Goal: Task Accomplishment & Management: Manage account settings

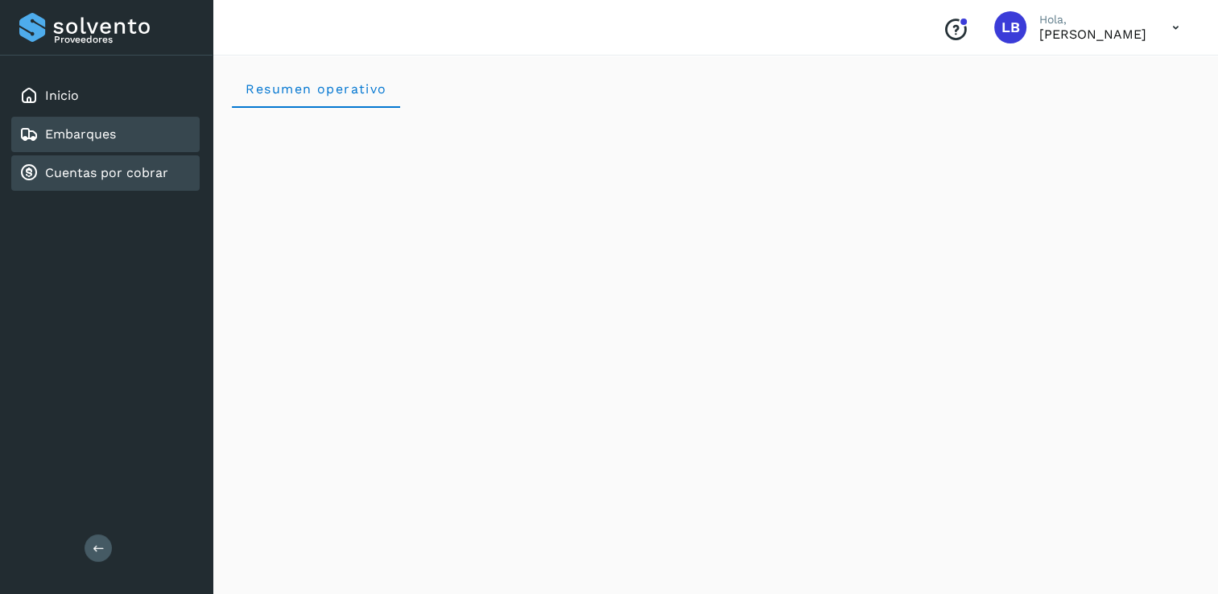
click at [83, 177] on link "Cuentas por cobrar" at bounding box center [106, 172] width 123 height 15
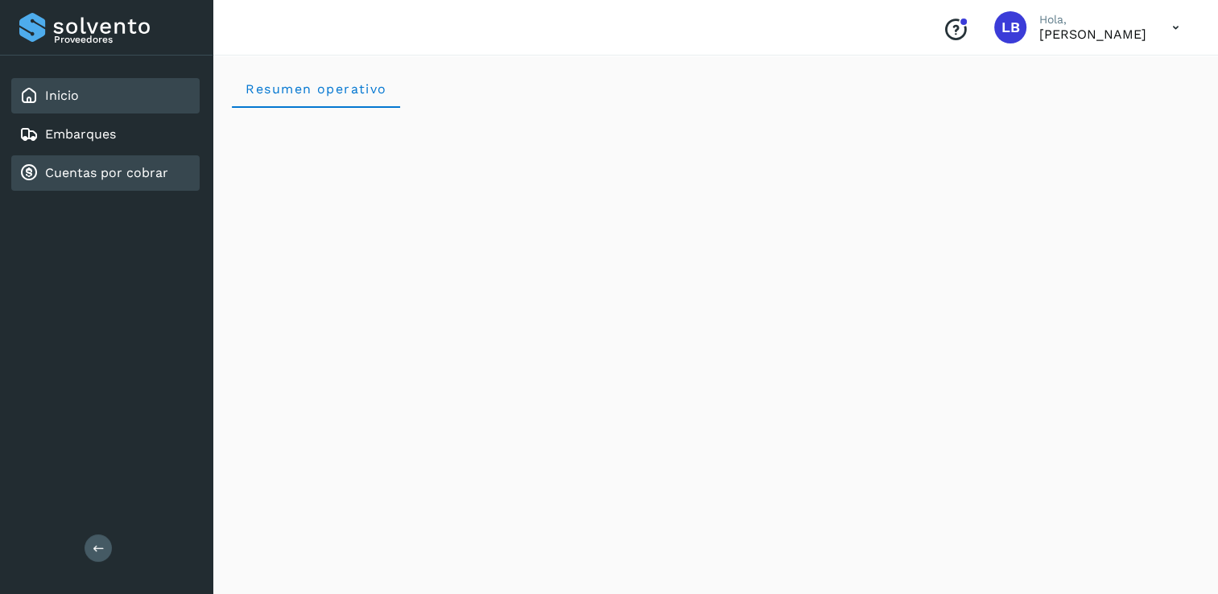
click at [81, 97] on div "Inicio" at bounding box center [105, 95] width 188 height 35
click at [74, 175] on link "Cuentas por cobrar" at bounding box center [106, 172] width 123 height 15
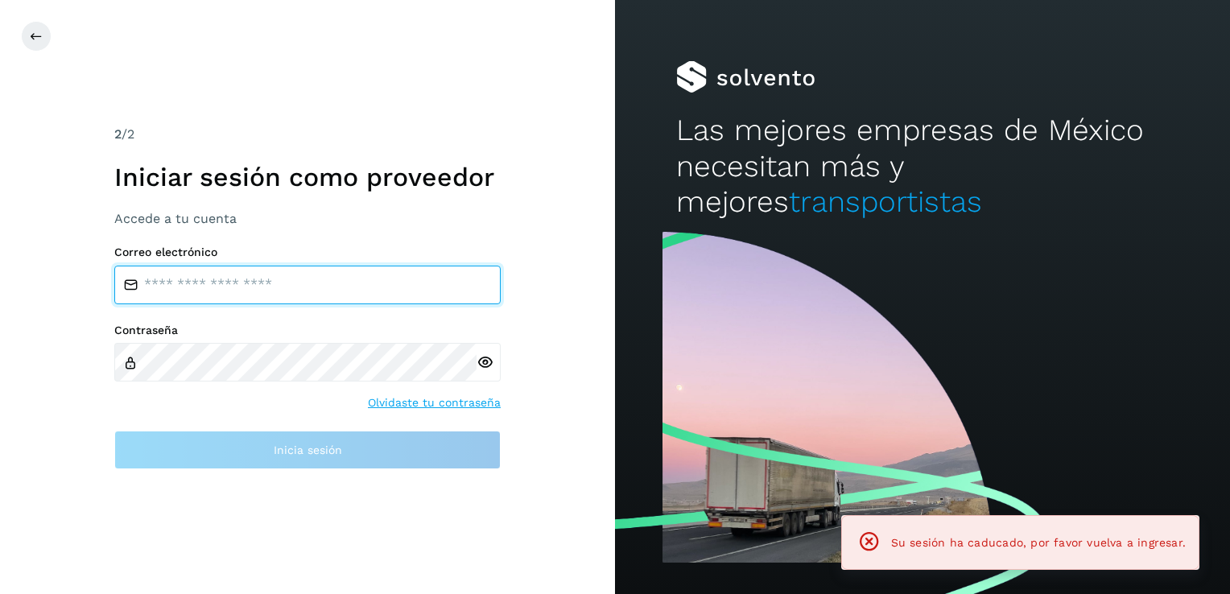
type input "**********"
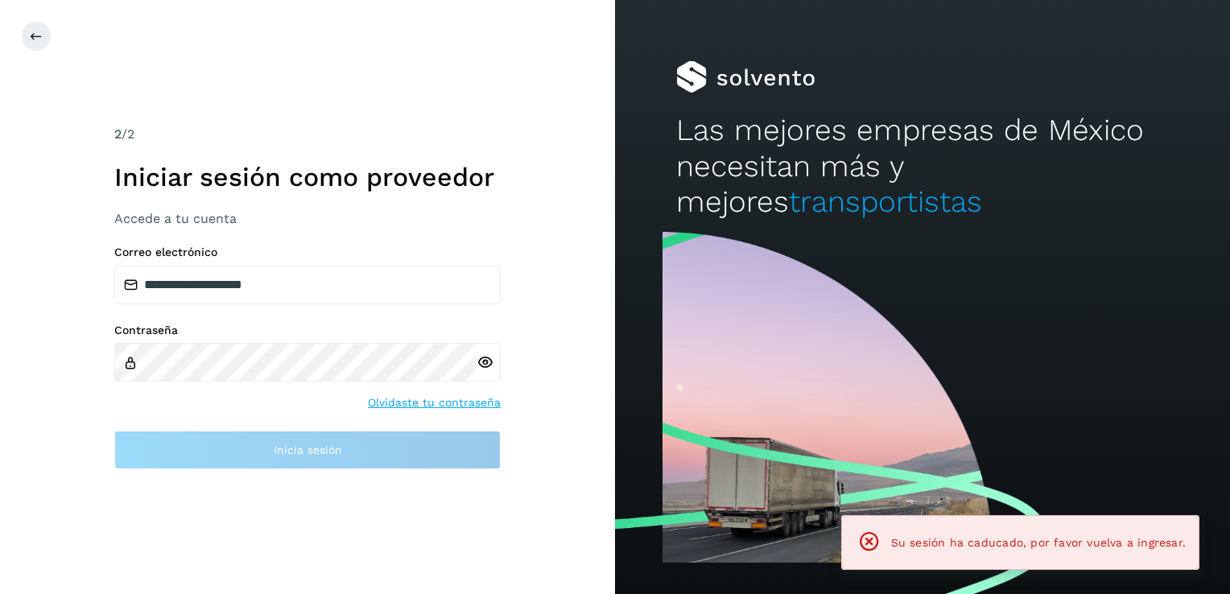
click at [481, 360] on icon at bounding box center [485, 362] width 17 height 17
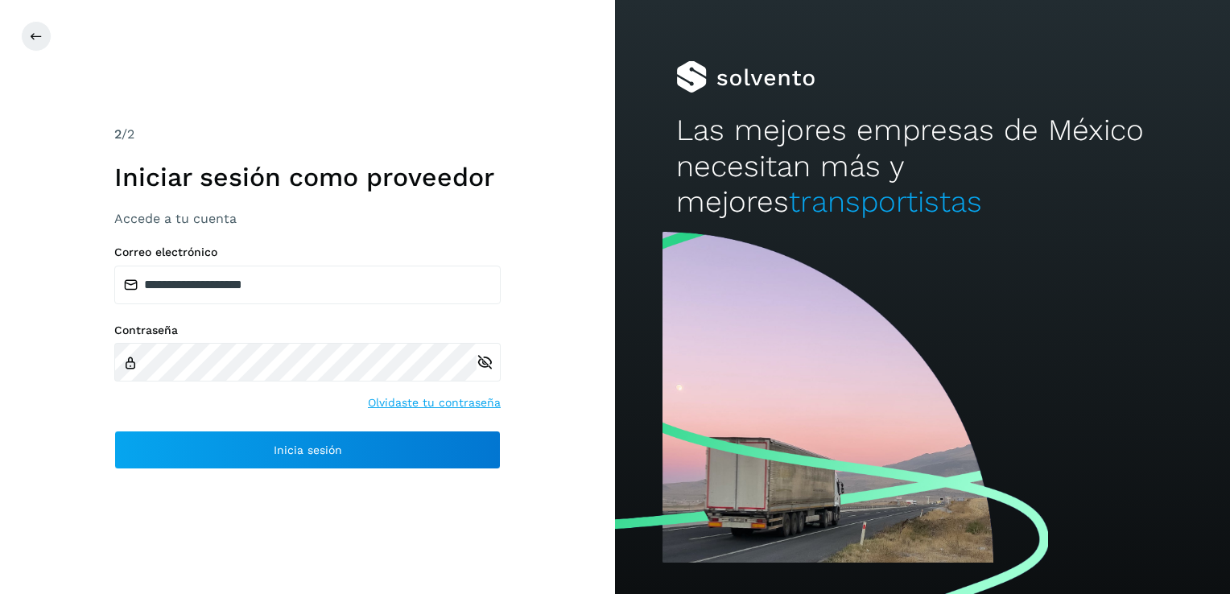
click at [72, 472] on div "**********" at bounding box center [307, 297] width 615 height 594
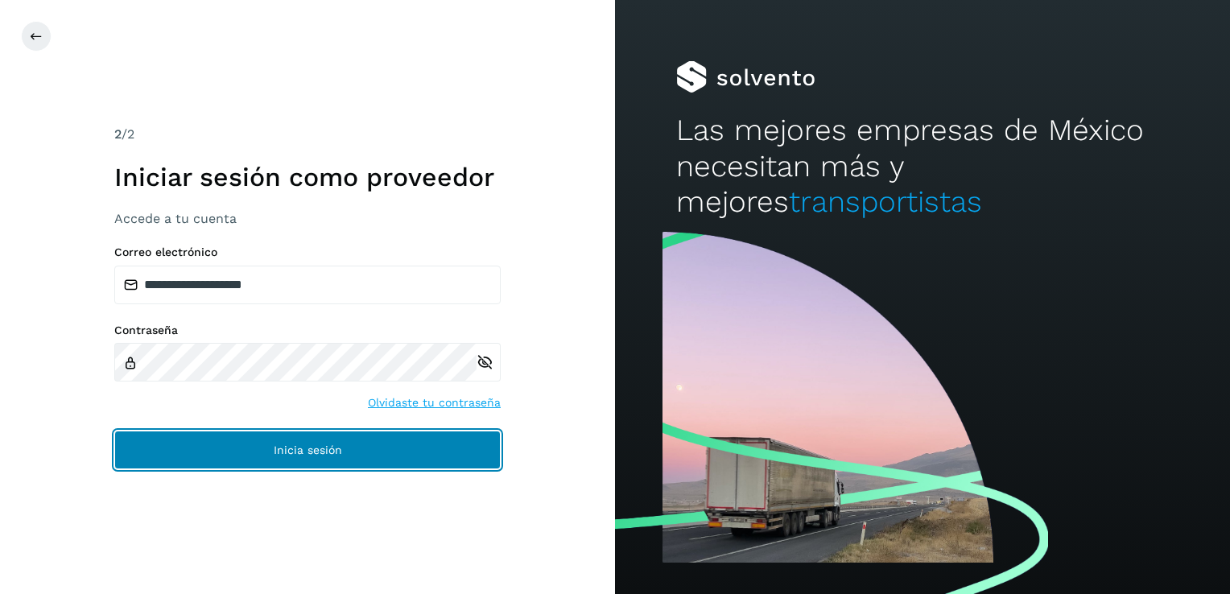
click at [200, 452] on button "Inicia sesión" at bounding box center [307, 450] width 386 height 39
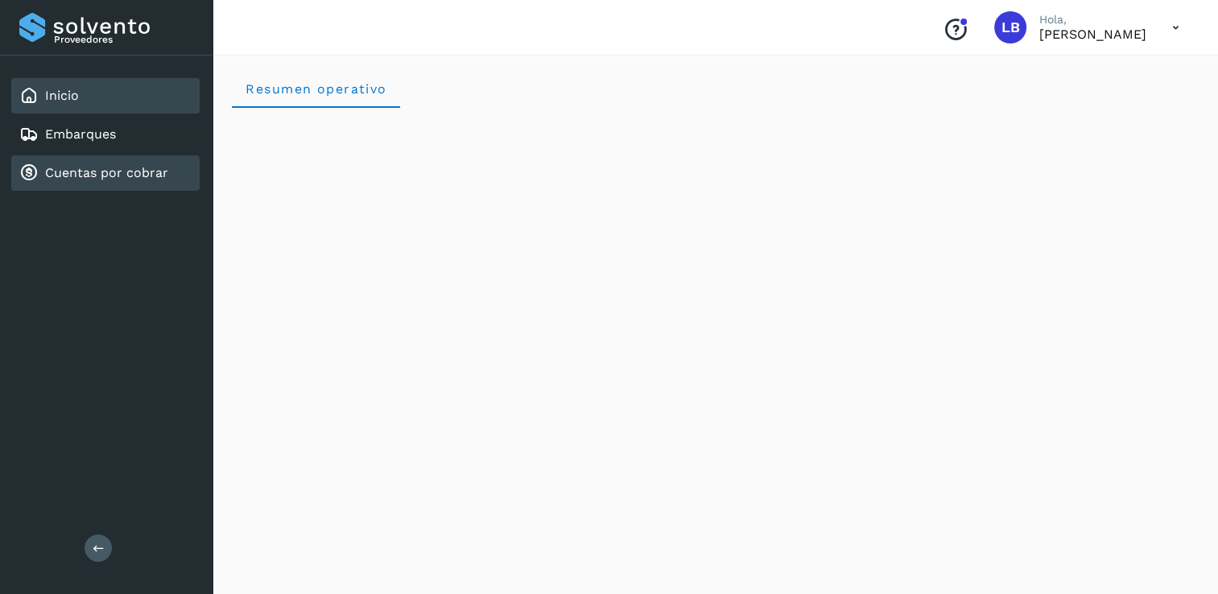
click at [105, 172] on link "Cuentas por cobrar" at bounding box center [106, 172] width 123 height 15
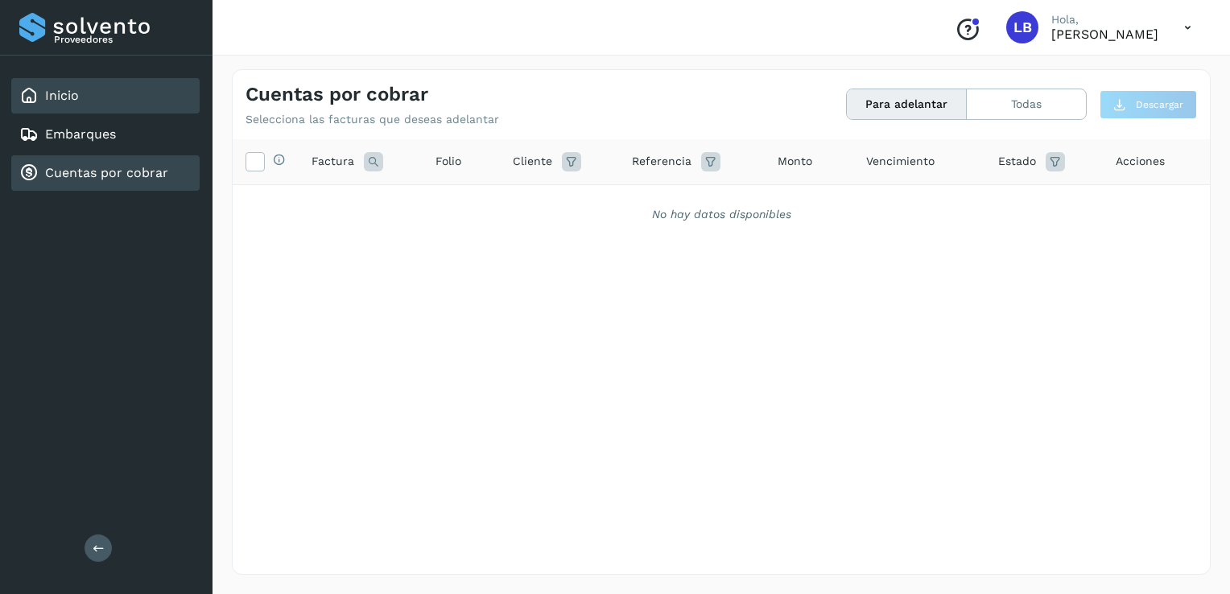
click at [147, 98] on div "Inicio" at bounding box center [105, 95] width 188 height 35
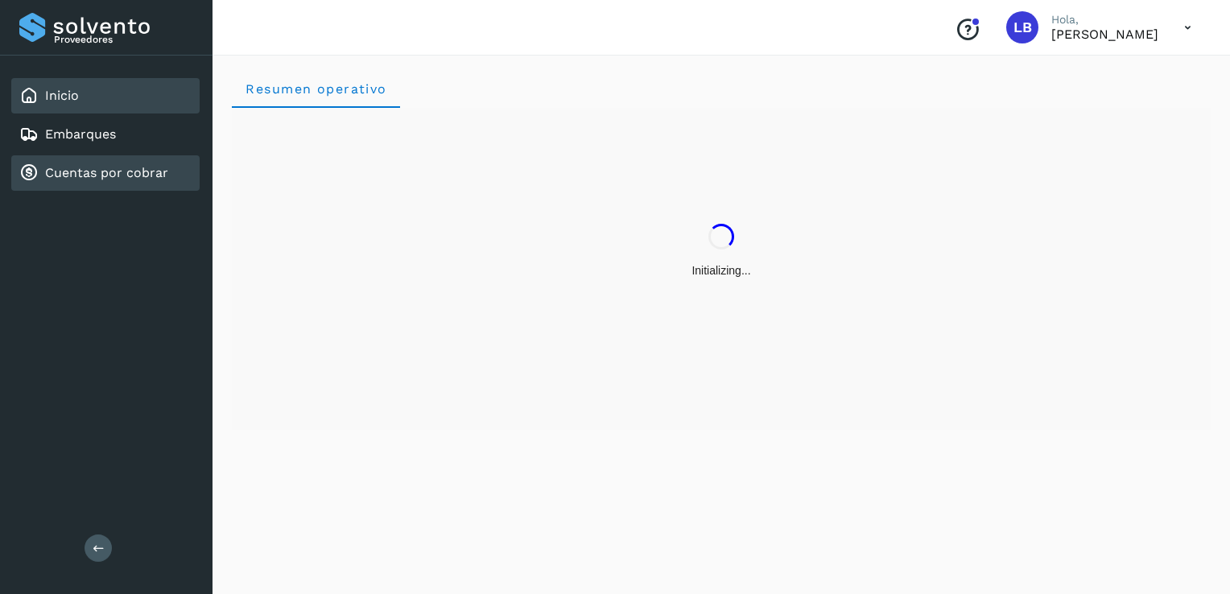
click at [144, 179] on link "Cuentas por cobrar" at bounding box center [106, 172] width 123 height 15
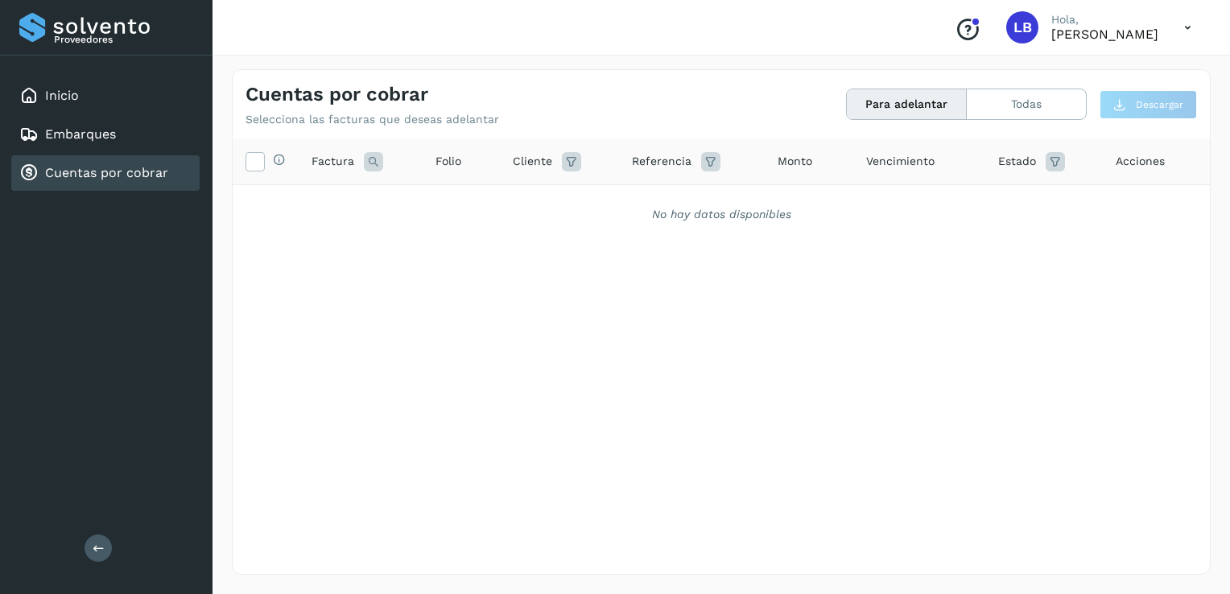
click at [911, 99] on button "Para adelantar" at bounding box center [907, 104] width 120 height 30
click at [1039, 94] on button "Todas" at bounding box center [1026, 104] width 119 height 30
